Goal: Information Seeking & Learning: Understand process/instructions

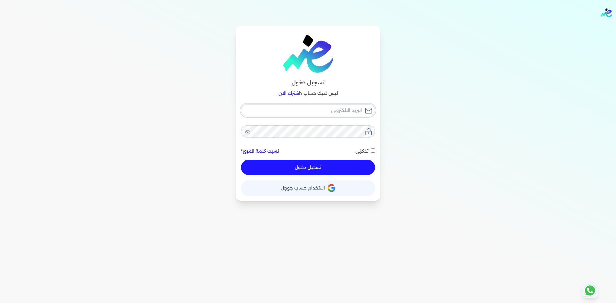
type input "Hello@ensoulify.com"
click at [318, 168] on button "تسجيل دخول" at bounding box center [308, 167] width 134 height 15
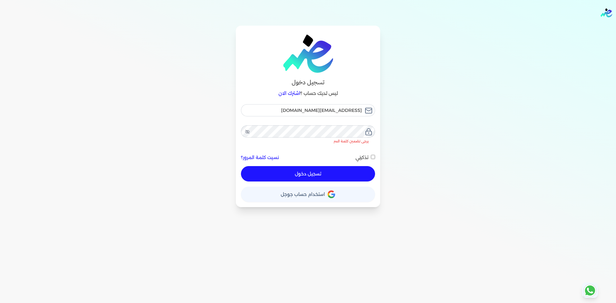
checkbox input "false"
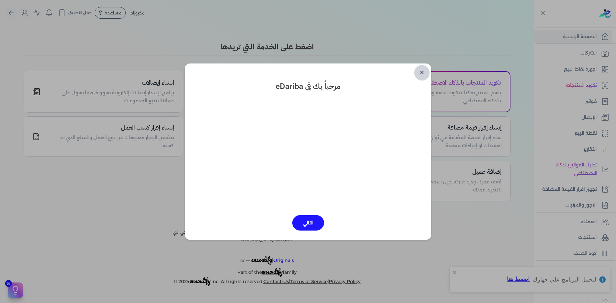
click at [425, 75] on link "✕" at bounding box center [421, 72] width 15 height 15
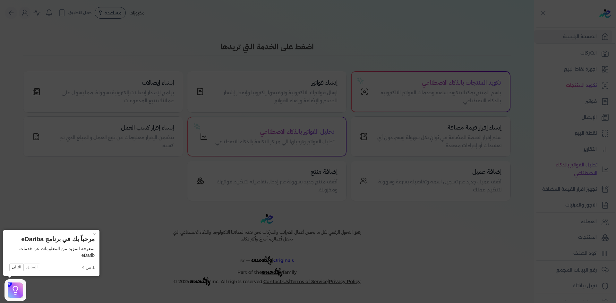
click at [93, 233] on button "×" at bounding box center [94, 234] width 10 height 9
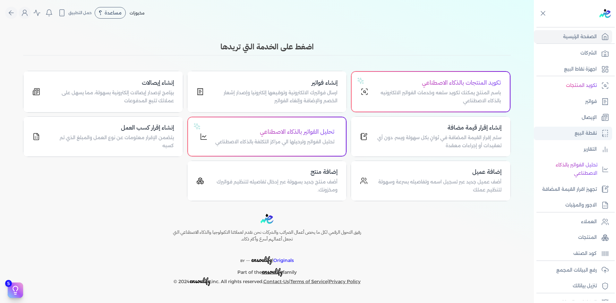
click at [589, 131] on p "نقطة البيع" at bounding box center [586, 133] width 22 height 8
select select
select select "EGP"
select select "EGS"
select select "B"
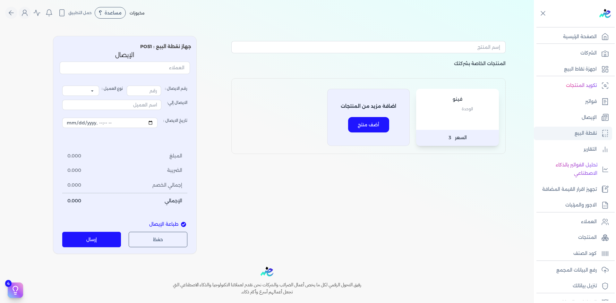
type input "18283"
select select "P"
type input "عميل نقدي"
click at [166, 48] on p "جهاز نقطة البيع : POS1" at bounding box center [124, 47] width 133 height 8
click at [141, 48] on p "جهاز نقطة البيع : POS1" at bounding box center [124, 47] width 133 height 8
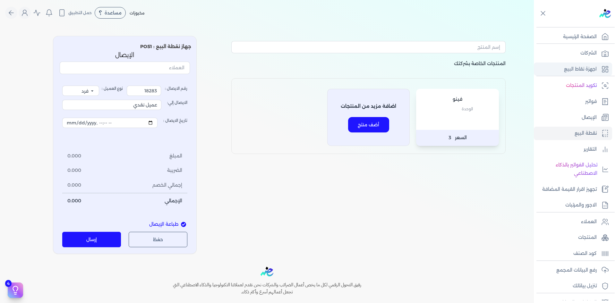
click at [591, 70] on p "اجهزة نقاط البيع" at bounding box center [580, 69] width 33 height 8
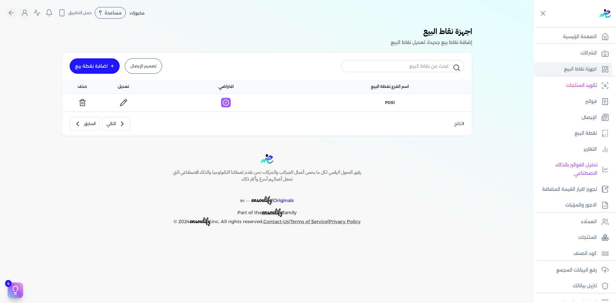
click at [226, 103] on icon at bounding box center [226, 103] width 10 height 10
click at [121, 125] on icon "button" at bounding box center [122, 124] width 8 height 8
click at [89, 125] on button "السابق" at bounding box center [85, 123] width 30 height 13
click at [122, 102] on icon at bounding box center [124, 103] width 8 height 8
drag, startPoint x: 475, startPoint y: 33, endPoint x: 76, endPoint y: 63, distance: 400.1
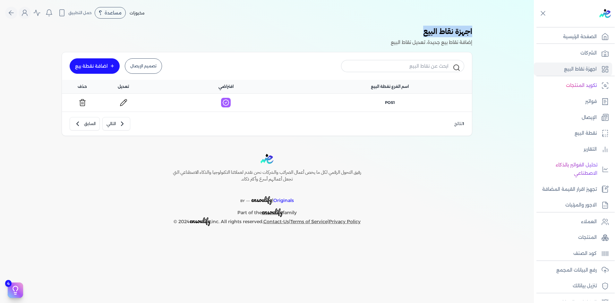
click at [388, 36] on div "اجهزة نقاط البيع إضافة نقاط بيع جديدة، تعديل نقاط البيع تصميم الإيصال اضافة نقط…" at bounding box center [267, 84] width 519 height 116
click at [86, 70] on link "اضافة نقطة بيع" at bounding box center [95, 65] width 50 height 15
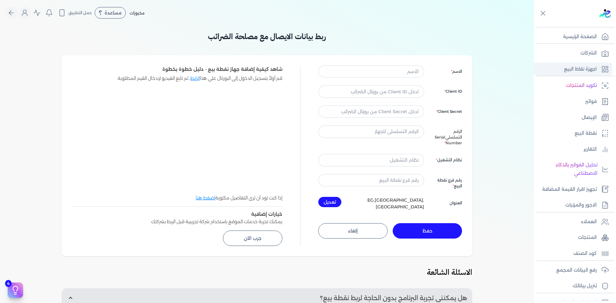
click at [599, 74] on link "اجهزة نقاط البيع" at bounding box center [573, 69] width 78 height 13
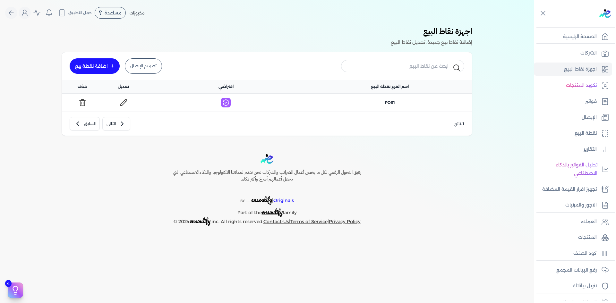
click at [463, 32] on h3 "اجهزة نقاط البيع" at bounding box center [432, 32] width 82 height 13
drag, startPoint x: 475, startPoint y: 32, endPoint x: 384, endPoint y: 47, distance: 92.4
click at [384, 47] on div "اجهزة نقاط البيع إضافة نقاط بيع جديدة، تعديل نقاط البيع تصميم الإيصال اضافة نقط…" at bounding box center [267, 84] width 519 height 116
copy div "اجهزة نقاط البيع إضافة نقاط بيع جديدة، تعديل نقاط البيع"
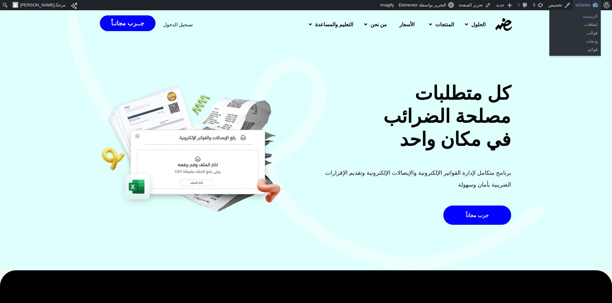
click at [588, 15] on link "الرئيسية" at bounding box center [574, 16] width 51 height 8
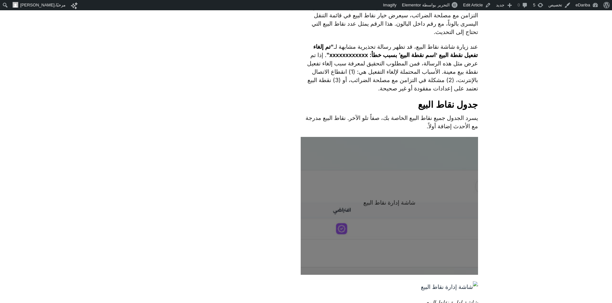
scroll to position [375, 0]
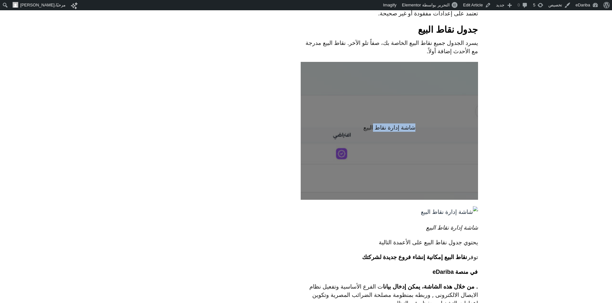
drag, startPoint x: 373, startPoint y: 126, endPoint x: 342, endPoint y: 123, distance: 31.3
click at [342, 123] on div "شاشة إدارة نقاط البيع" at bounding box center [389, 131] width 177 height 138
click at [384, 130] on p "شاشة إدارة نقاط البيع" at bounding box center [389, 128] width 166 height 8
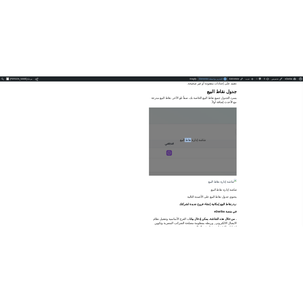
scroll to position [451, 0]
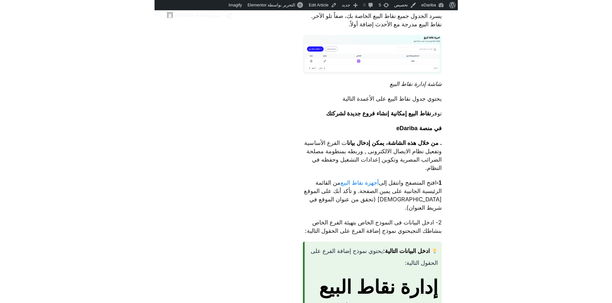
scroll to position [420, 0]
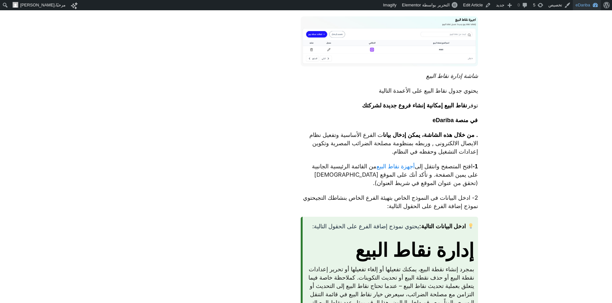
click at [302, 3] on link "eDariba" at bounding box center [586, 5] width 28 height 10
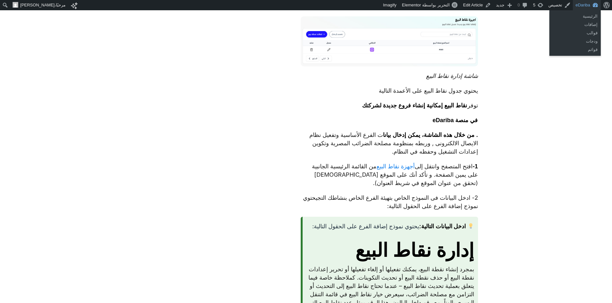
click at [302, 6] on link "eDariba" at bounding box center [586, 5] width 28 height 10
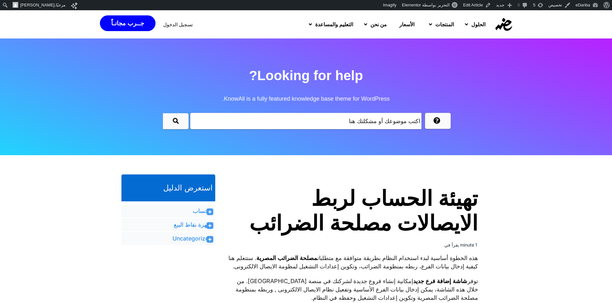
scroll to position [150, 0]
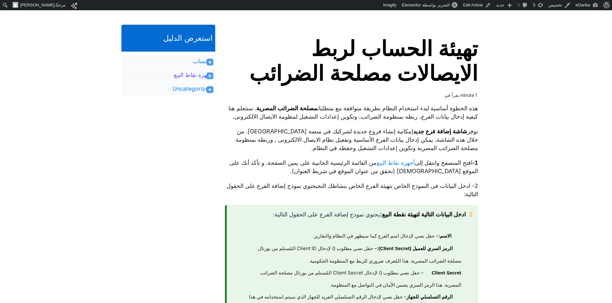
click at [196, 73] on link "اجهزة نقاط البيع" at bounding box center [193, 75] width 38 height 8
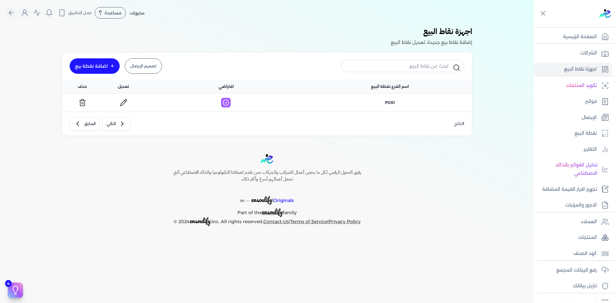
click at [251, 106] on div at bounding box center [226, 102] width 164 height 17
click at [223, 87] on span "افتراضي" at bounding box center [226, 87] width 15 height 6
drag, startPoint x: 126, startPoint y: 87, endPoint x: 415, endPoint y: 91, distance: 289.6
click at [415, 91] on div "اسم الفرع نقطة البيع افتراضي تعديل حذف" at bounding box center [267, 86] width 410 height 13
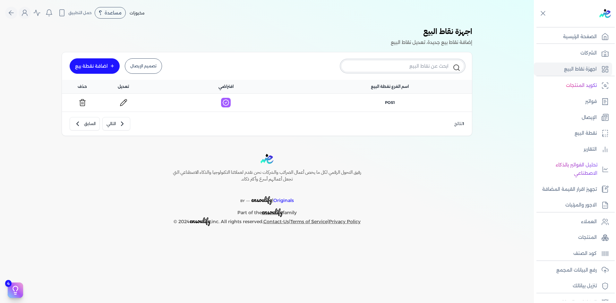
click at [404, 67] on input "text" at bounding box center [402, 66] width 123 height 12
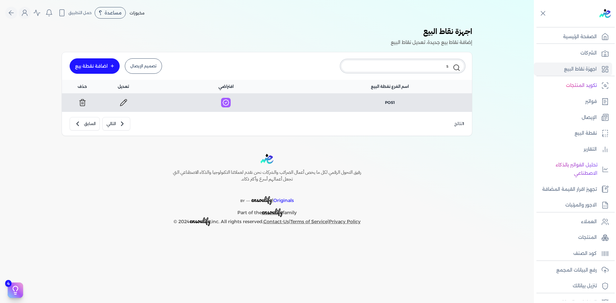
click at [404, 67] on input "s" at bounding box center [402, 66] width 123 height 12
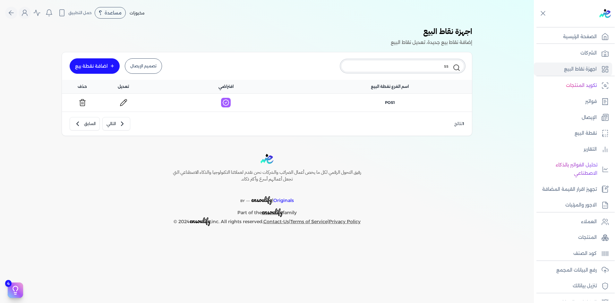
type input "s"
click at [405, 64] on input "text" at bounding box center [402, 66] width 123 height 12
click at [404, 65] on input "text" at bounding box center [402, 66] width 123 height 12
type input "ddddd"
click at [405, 66] on input "ddddd" at bounding box center [402, 66] width 123 height 12
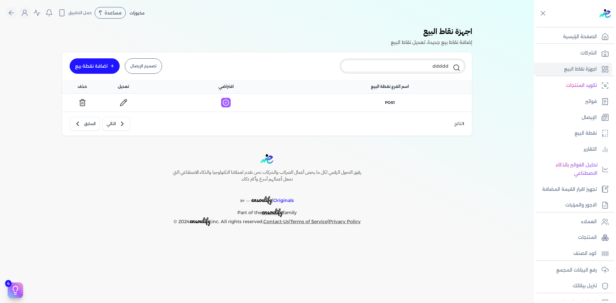
click at [405, 66] on input "ddddd" at bounding box center [402, 66] width 123 height 12
click at [449, 75] on div "ddddd تصميم الإيصال اضافة نقطة بيع" at bounding box center [267, 66] width 410 height 28
click at [437, 68] on input "ddddd" at bounding box center [402, 66] width 123 height 12
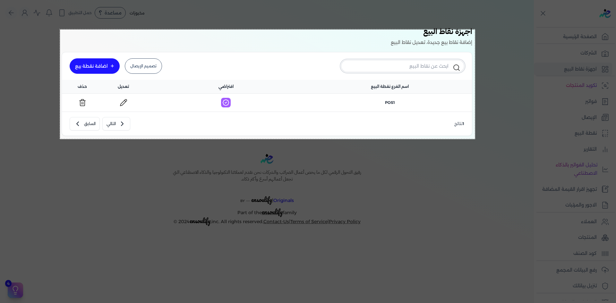
drag, startPoint x: 60, startPoint y: 29, endPoint x: 478, endPoint y: 125, distance: 428.5
click at [475, 139] on body "برجاء مراجعة صحة رقم التسجيل الضريبي : 767827139 من هنا Dismiss ✕ ✕ استهلكت 100…" at bounding box center [308, 151] width 616 height 303
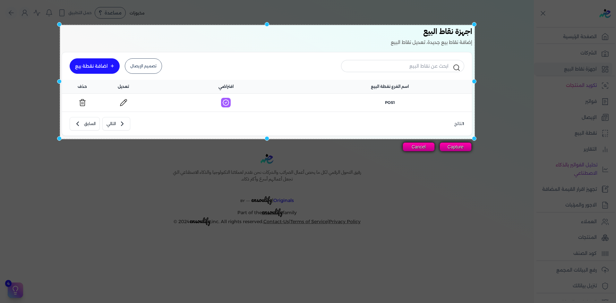
drag, startPoint x: 267, startPoint y: 30, endPoint x: 268, endPoint y: 25, distance: 4.8
click at [268, 25] on div at bounding box center [267, 24] width 4 height 4
click at [451, 148] on button "Capture" at bounding box center [456, 147] width 32 height 9
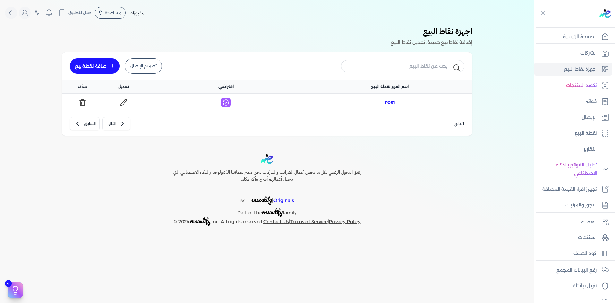
click at [393, 103] on span "POS1" at bounding box center [390, 103] width 10 height 6
click at [385, 100] on span "POS1" at bounding box center [390, 103] width 10 height 6
click at [389, 102] on span "POS1" at bounding box center [390, 103] width 10 height 6
click at [231, 104] on icon at bounding box center [226, 103] width 10 height 10
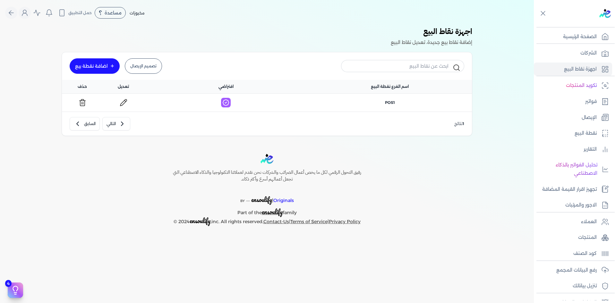
click at [261, 104] on div at bounding box center [226, 102] width 164 height 17
click at [258, 105] on div at bounding box center [226, 102] width 164 height 17
click at [131, 99] on div at bounding box center [124, 103] width 26 height 10
click at [126, 101] on icon at bounding box center [123, 103] width 6 height 6
click at [112, 122] on button "التالي" at bounding box center [116, 123] width 28 height 13
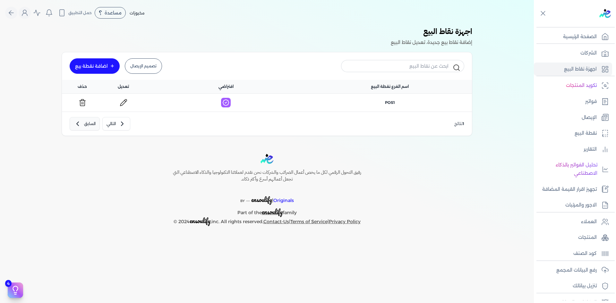
click at [94, 127] on button "السابق" at bounding box center [85, 123] width 30 height 13
click at [110, 127] on button "التالي" at bounding box center [116, 123] width 28 height 13
click at [77, 125] on icon "button" at bounding box center [78, 124] width 8 height 8
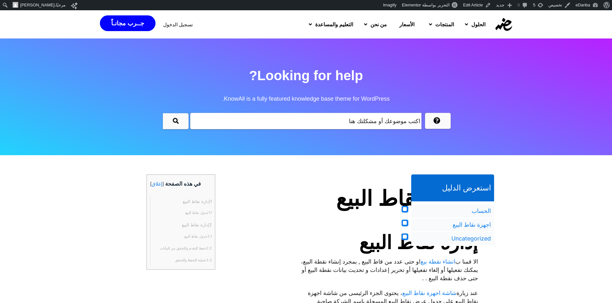
click at [309, 232] on h2 "إدارة نقاط البيع" at bounding box center [389, 242] width 177 height 23
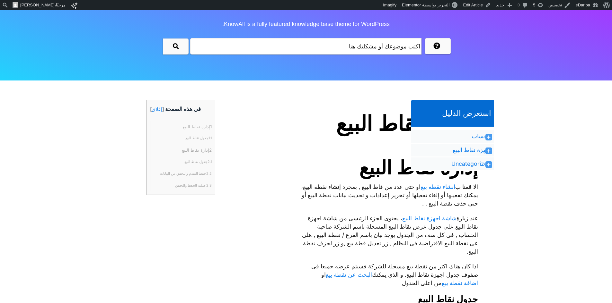
scroll to position [150, 0]
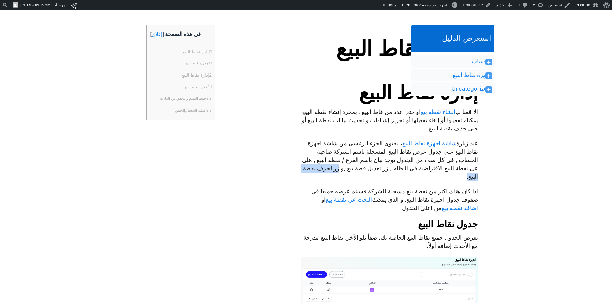
drag, startPoint x: 447, startPoint y: 179, endPoint x: 392, endPoint y: 180, distance: 54.6
click at [392, 180] on p "عند زيارة شاشة اجهزة نقاط البيع ، يحتوى الجزء الرئيسى من شاشة اجهزة نقاط البيع …" at bounding box center [389, 160] width 177 height 42
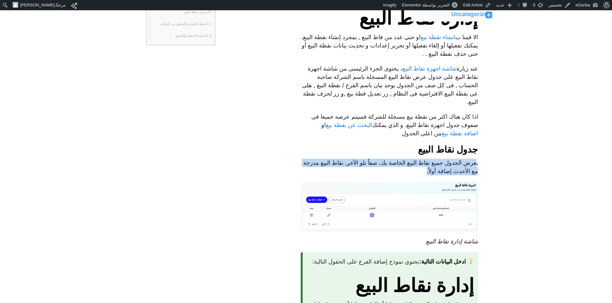
drag, startPoint x: 475, startPoint y: 165, endPoint x: 345, endPoint y: 171, distance: 130.2
click at [345, 171] on p "يعرض الجدول جميع نقاط البيع الخاصة بك، صفاً تلو الآخر. نقاط البيع مدرجة مع الأح…" at bounding box center [389, 167] width 177 height 17
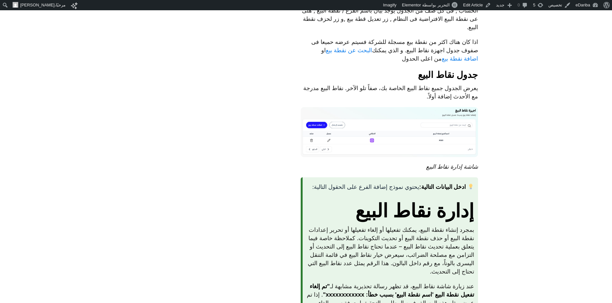
click at [472, 5] on link "Edit Article" at bounding box center [476, 5] width 33 height 10
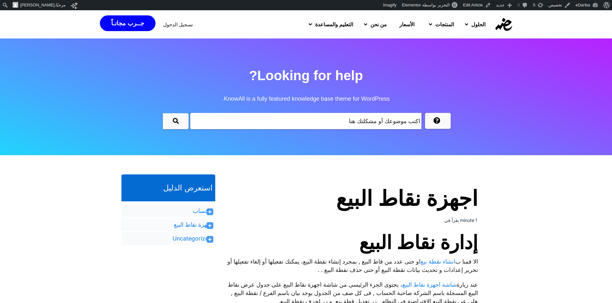
click at [209, 225] on icon at bounding box center [210, 226] width 4 height 4
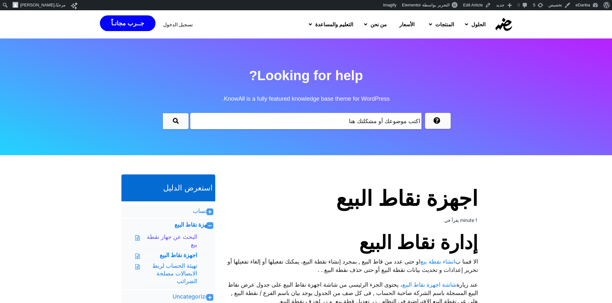
scroll to position [75, 0]
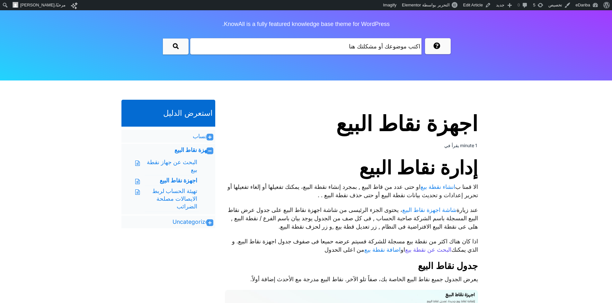
click at [408, 248] on link "البحث عن نقطة بيع" at bounding box center [428, 250] width 46 height 8
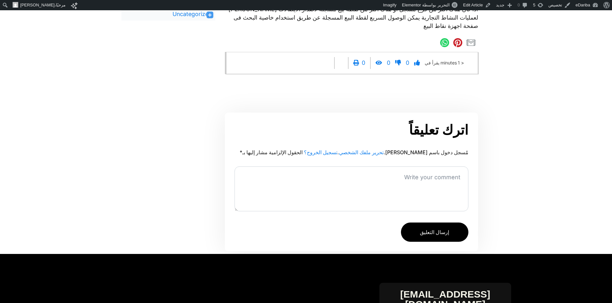
scroll to position [75, 0]
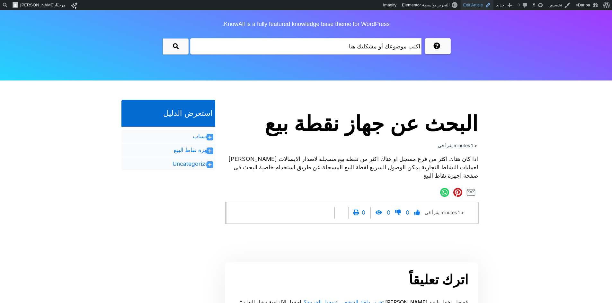
click at [479, 7] on link "Edit Article" at bounding box center [476, 5] width 33 height 10
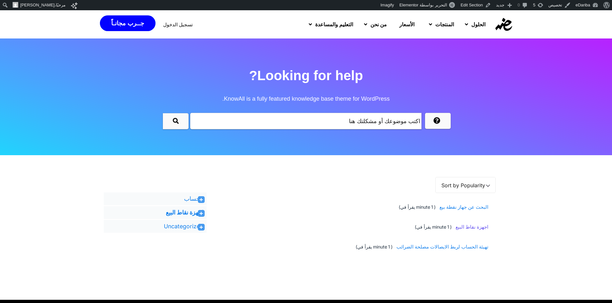
click at [461, 228] on span "اجهزة نقاط البيع" at bounding box center [470, 228] width 35 height 12
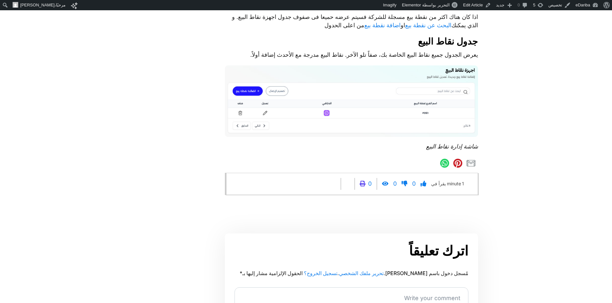
scroll to position [225, 0]
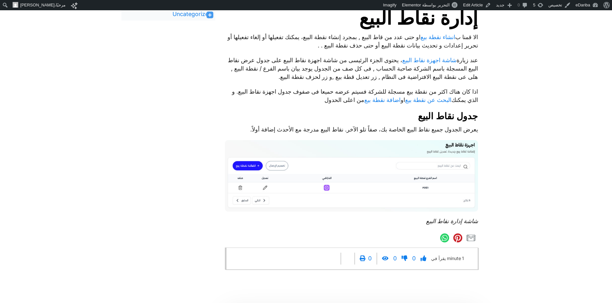
click at [281, 100] on p "اذا كان هناك اكثر من نقطة بيع مسجلة للشركة فسيتم عرضه حميعا فى صفوف جدول اجهزة …" at bounding box center [351, 96] width 253 height 17
click at [281, 101] on p "اذا كان هناك اكثر من نقطة بيع مسجلة للشركة فسيتم عرضه حميعا فى صفوف جدول اجهزة …" at bounding box center [351, 96] width 253 height 17
click at [297, 76] on p "عند زيارة شاشة اجهزة نقاط البيع ، يحتوى الجزء الرئيسى من شاشة اجهزة نقاط البيع …" at bounding box center [351, 68] width 253 height 25
drag, startPoint x: 301, startPoint y: 77, endPoint x: 348, endPoint y: 47, distance: 55.8
click at [301, 77] on p "عند زيارة شاشة اجهزة نقاط البيع ، يحتوى الجزء الرئيسى من شاشة اجهزة نقاط البيع …" at bounding box center [351, 68] width 253 height 25
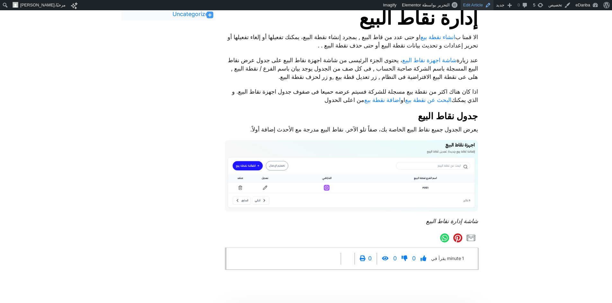
click at [474, 5] on link "Edit Article" at bounding box center [476, 5] width 33 height 10
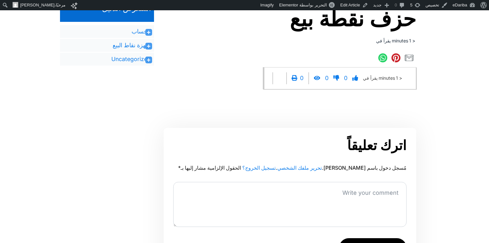
scroll to position [120, 0]
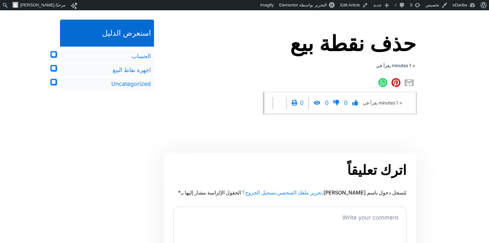
scroll to position [120, 0]
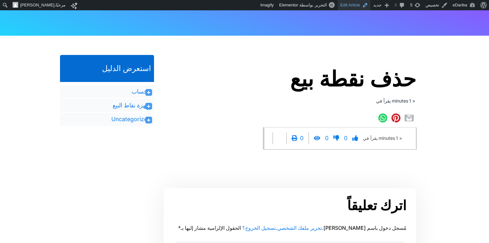
click at [356, 8] on link "Edit Article" at bounding box center [354, 5] width 33 height 10
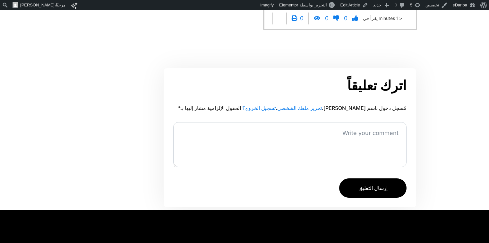
scroll to position [180, 0]
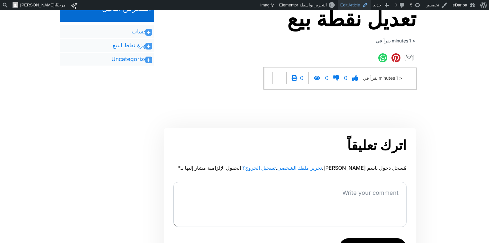
click at [352, 8] on link "Edit Article" at bounding box center [354, 5] width 33 height 10
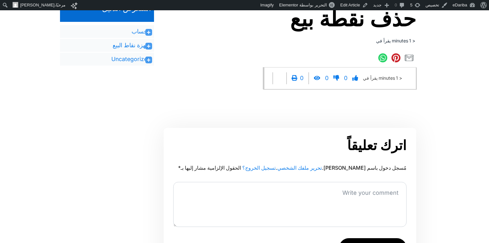
scroll to position [60, 0]
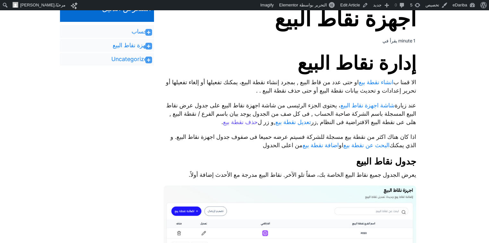
click at [258, 126] on link "حذف نقطة بيع" at bounding box center [240, 122] width 35 height 8
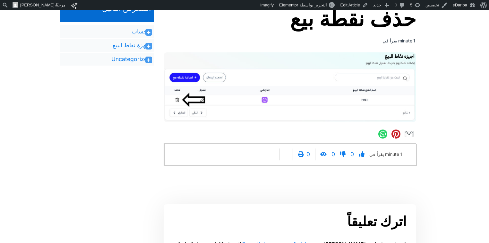
scroll to position [120, 0]
